Goal: Information Seeking & Learning: Check status

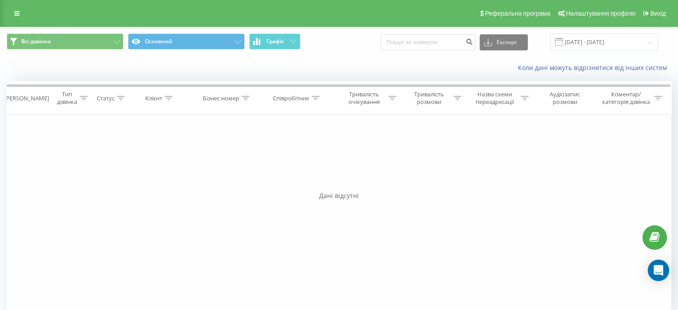
click at [563, 41] on span at bounding box center [559, 42] width 8 height 8
click at [567, 36] on input "[DATE] - [DATE]" at bounding box center [604, 41] width 108 height 17
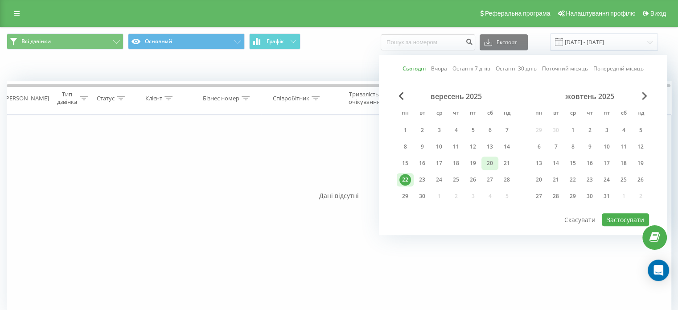
click at [489, 162] on div "20" at bounding box center [490, 163] width 12 height 12
click at [503, 162] on div "21" at bounding box center [507, 163] width 12 height 12
click at [478, 161] on div "19" at bounding box center [473, 163] width 12 height 12
drag, startPoint x: 477, startPoint y: 157, endPoint x: 492, endPoint y: 161, distance: 16.2
click at [492, 161] on div "15 16 17 18 19 20 21" at bounding box center [456, 163] width 119 height 13
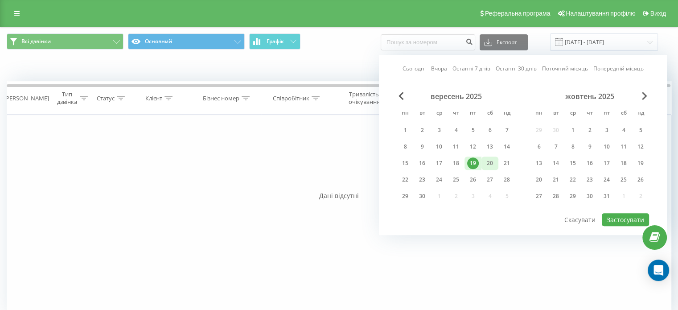
click at [492, 161] on div "20" at bounding box center [490, 163] width 12 height 12
click at [505, 161] on div "21" at bounding box center [507, 163] width 12 height 12
click at [495, 162] on div "20" at bounding box center [490, 163] width 12 height 12
click at [623, 214] on button "Застосувати" at bounding box center [625, 219] width 47 height 13
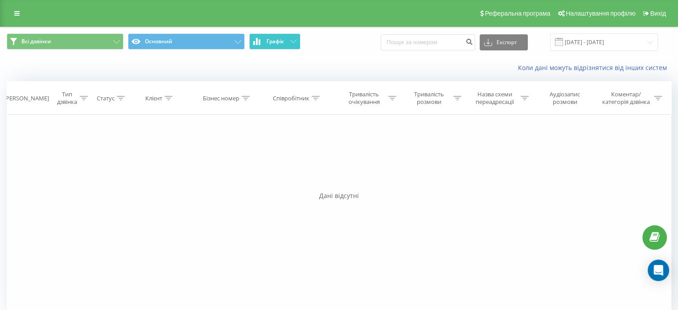
click at [288, 42] on button "Графік" at bounding box center [274, 41] width 51 height 16
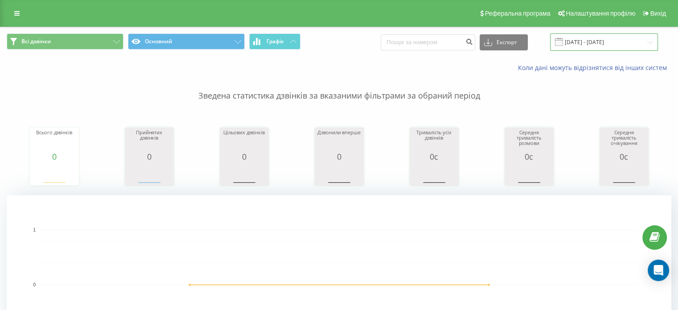
click at [569, 35] on input "[DATE] - [DATE]" at bounding box center [604, 41] width 108 height 17
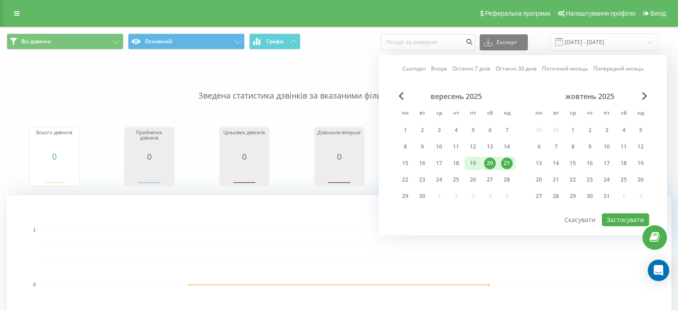
click at [476, 165] on div "19" at bounding box center [473, 163] width 12 height 12
click at [621, 214] on button "Застосувати" at bounding box center [625, 219] width 47 height 13
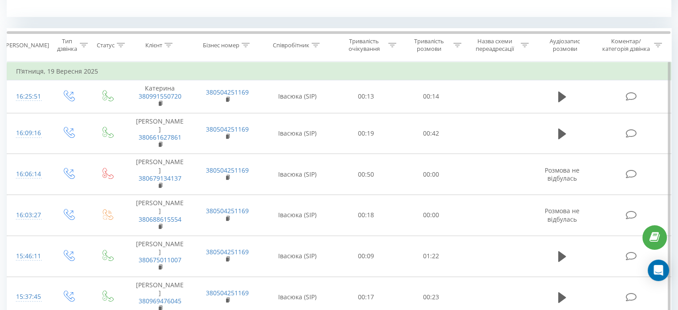
scroll to position [178, 0]
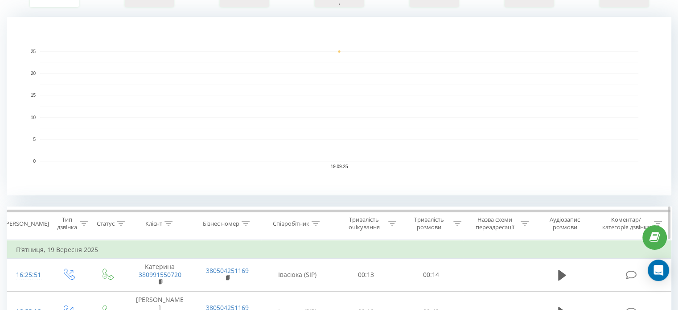
click at [120, 221] on icon at bounding box center [121, 223] width 8 height 4
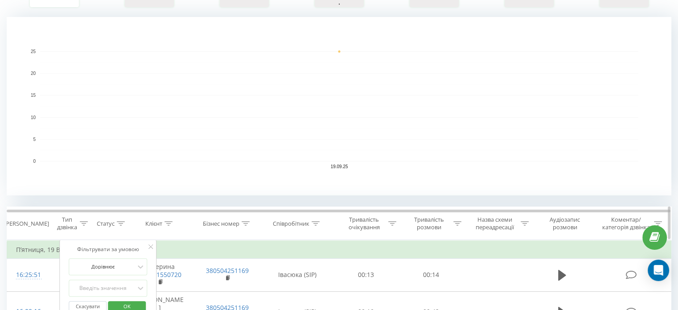
click at [82, 220] on div at bounding box center [84, 224] width 8 height 8
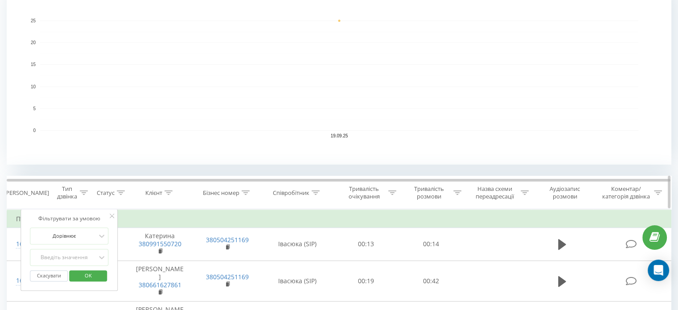
scroll to position [223, 0]
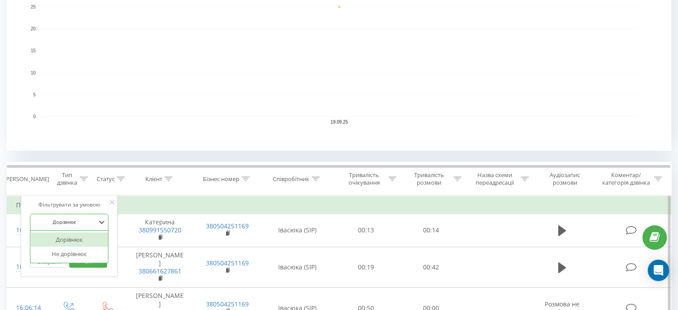
click at [87, 222] on div at bounding box center [64, 222] width 63 height 8
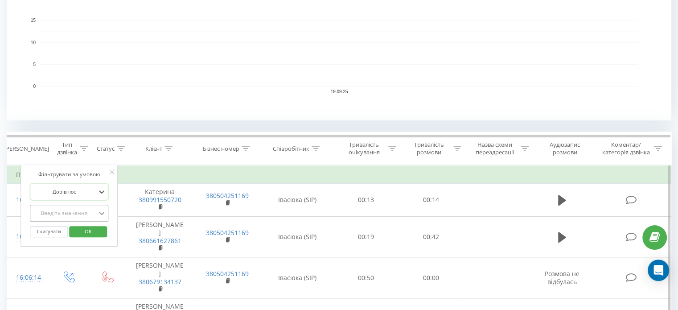
click at [103, 222] on div "Введіть значення" at bounding box center [69, 213] width 78 height 17
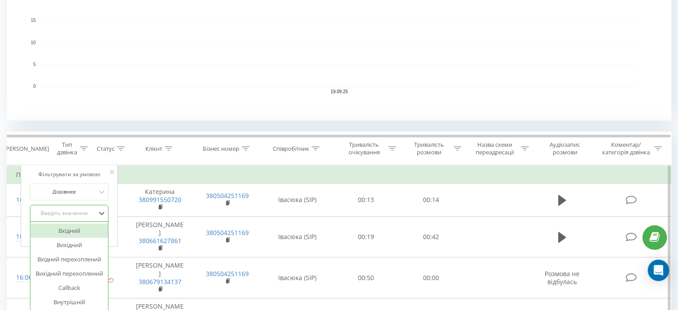
click at [90, 230] on div "Вхідний" at bounding box center [69, 230] width 78 height 14
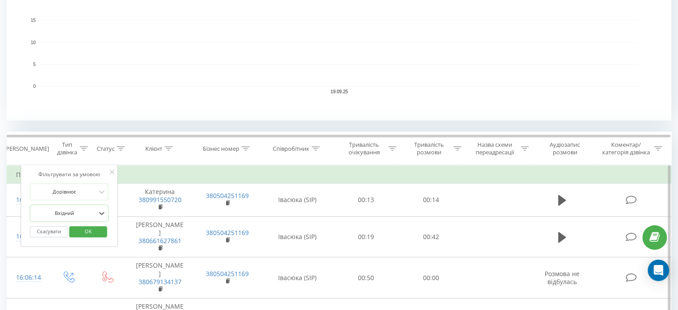
click at [86, 228] on span "OK" at bounding box center [88, 231] width 25 height 14
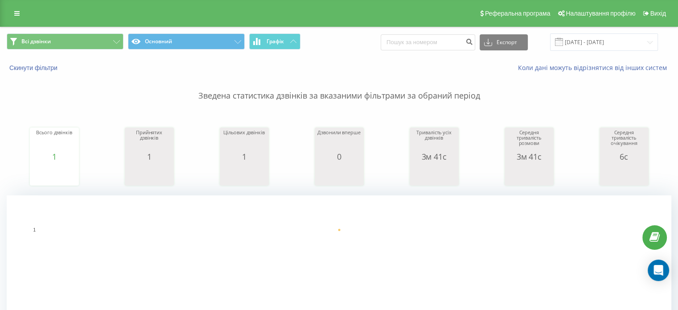
click at [563, 39] on span at bounding box center [559, 42] width 8 height 8
click at [564, 35] on input "[DATE] - [DATE]" at bounding box center [604, 41] width 108 height 17
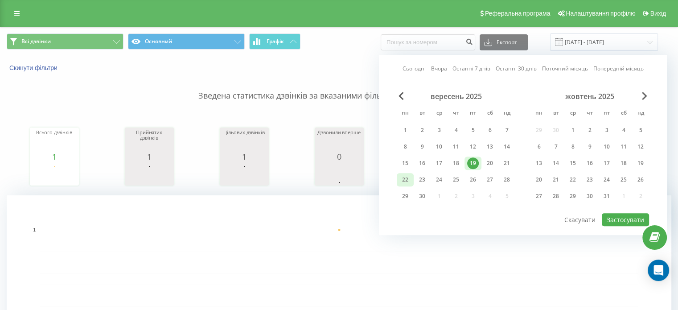
click at [398, 180] on div "22" at bounding box center [405, 179] width 17 height 13
click at [623, 213] on button "Застосувати" at bounding box center [625, 219] width 47 height 13
type input "[DATE] - [DATE]"
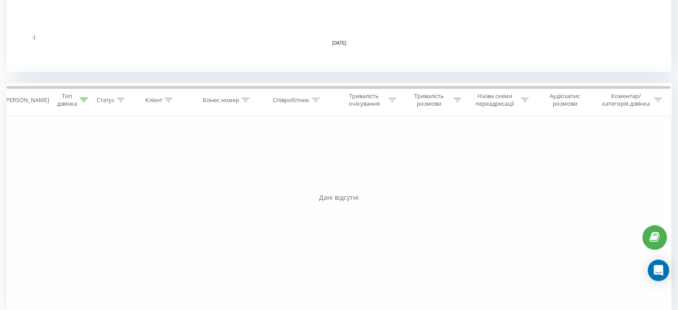
scroll to position [316, 0]
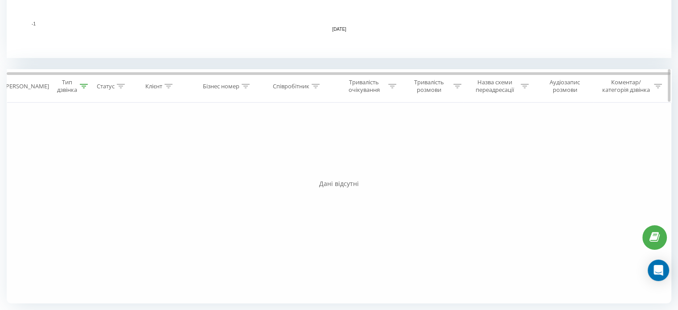
click at [86, 88] on div at bounding box center [84, 86] width 8 height 8
click at [98, 151] on icon at bounding box center [101, 150] width 9 height 9
click at [166, 191] on div "Фільтрувати за умовою Дорівнює Вхідний Скасувати OK Фільтрувати за умовою Дорів…" at bounding box center [339, 203] width 665 height 201
click at [82, 149] on div at bounding box center [64, 150] width 63 height 8
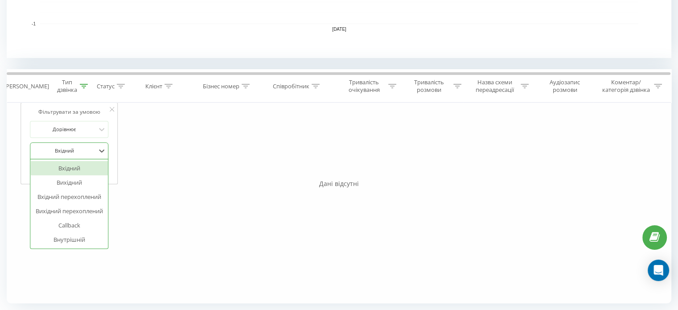
click at [111, 107] on icon at bounding box center [112, 109] width 4 height 4
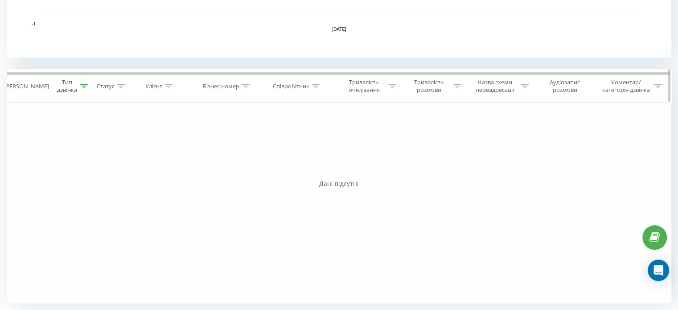
click at [82, 84] on icon at bounding box center [84, 86] width 8 height 4
click at [51, 169] on button "Скасувати" at bounding box center [49, 169] width 38 height 11
